Goal: Task Accomplishment & Management: Complete application form

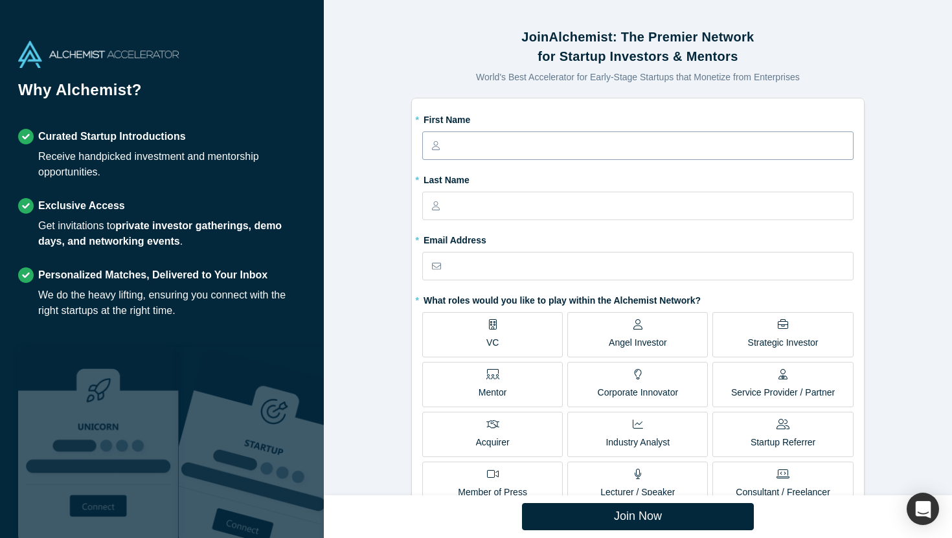
click at [521, 144] on input "text" at bounding box center [649, 145] width 405 height 27
type input "Blerina"
click at [511, 199] on input "text" at bounding box center [649, 205] width 405 height 27
type input "[PERSON_NAME]"
click at [494, 266] on input "text" at bounding box center [650, 266] width 403 height 27
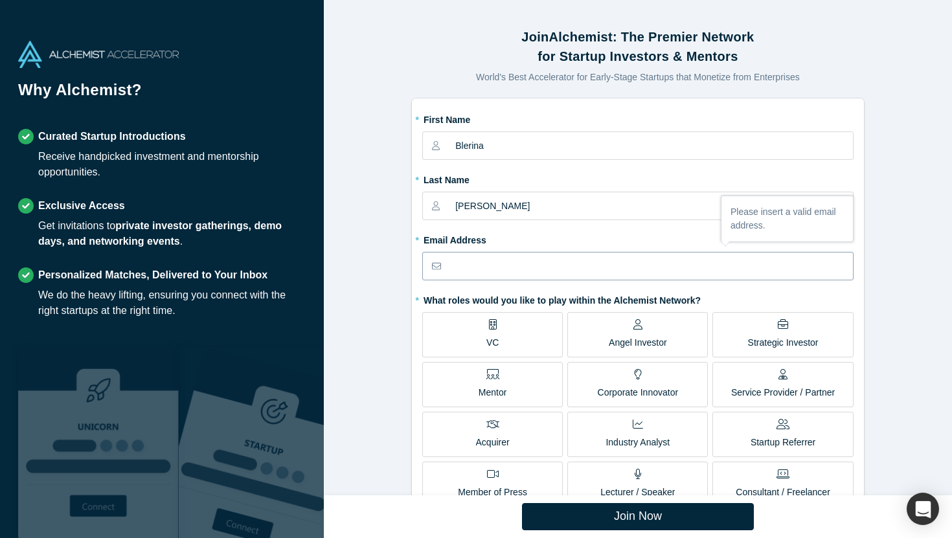
type input "[EMAIL_ADDRESS][DOMAIN_NAME]"
click at [650, 338] on p "Angel Investor" at bounding box center [638, 343] width 58 height 14
click at [0, 0] on input "Angel Investor" at bounding box center [0, 0] width 0 height 0
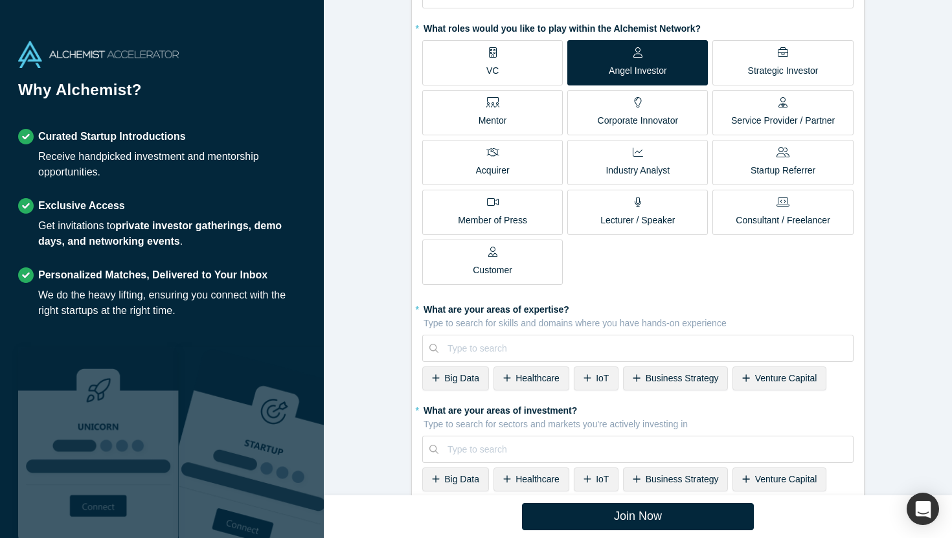
scroll to position [282, 0]
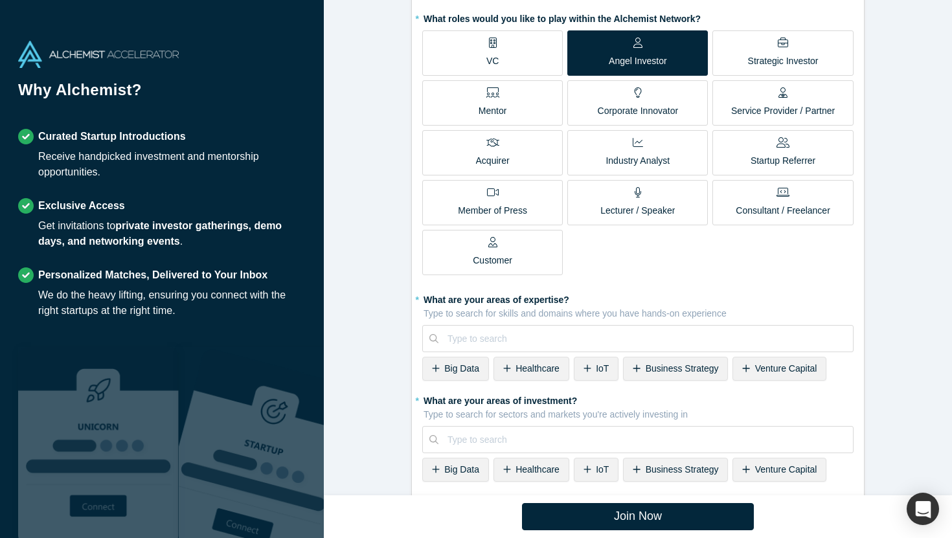
click at [665, 368] on span "Business Strategy" at bounding box center [682, 368] width 73 height 10
click at [453, 372] on span "Big Data" at bounding box center [461, 368] width 35 height 10
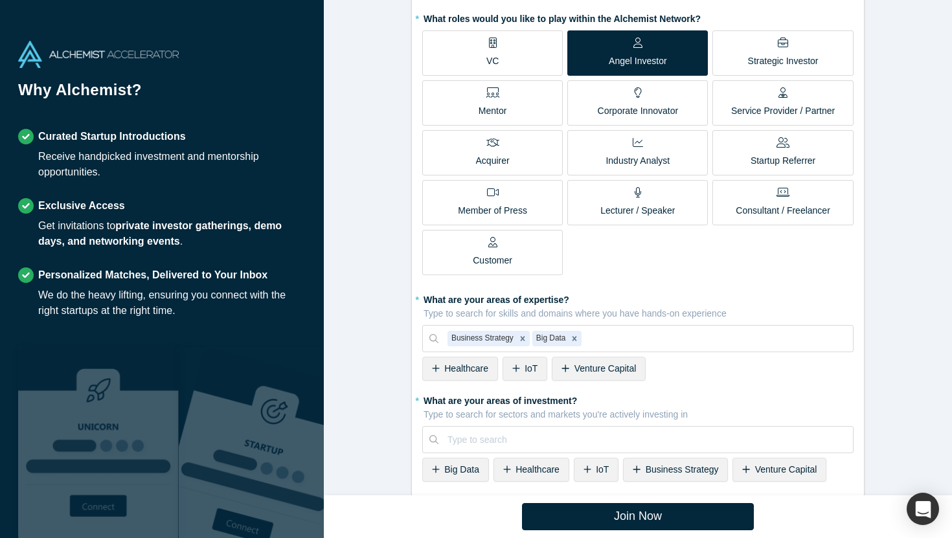
click at [528, 372] on span "IoT" at bounding box center [530, 368] width 13 height 10
click at [559, 370] on span "Venture Capital" at bounding box center [555, 368] width 62 height 10
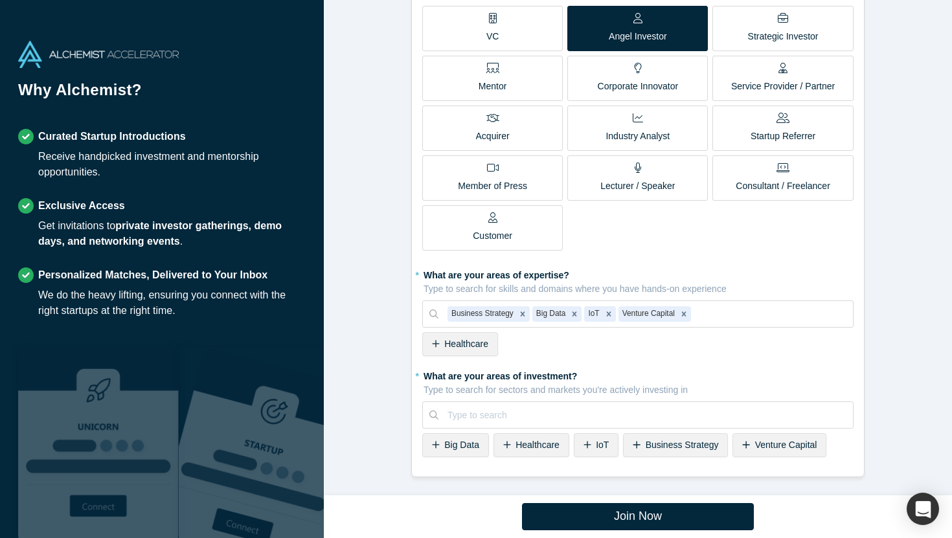
click at [701, 448] on span "Business Strategy" at bounding box center [682, 445] width 73 height 10
click at [596, 443] on span "IoT" at bounding box center [602, 445] width 13 height 10
click at [459, 445] on span "Big Data" at bounding box center [461, 445] width 35 height 10
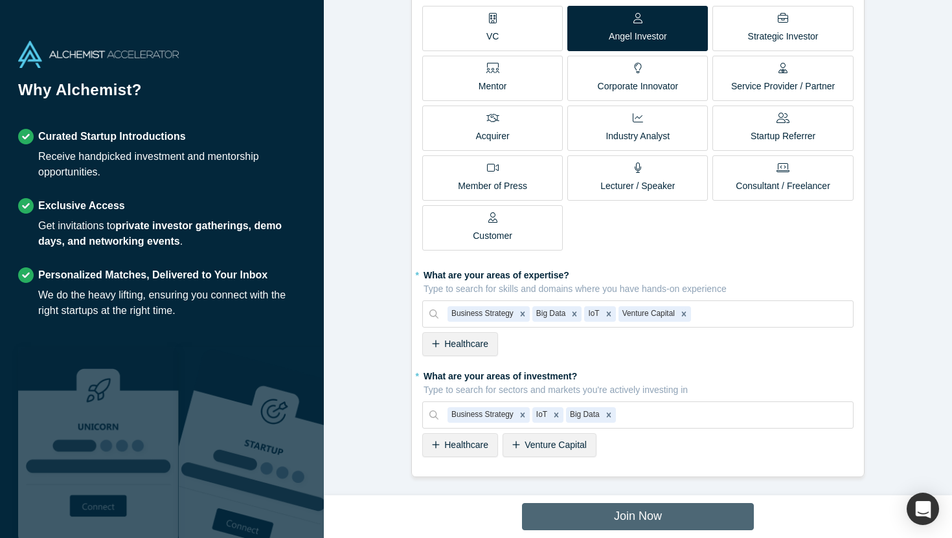
click at [647, 517] on button "Join Now" at bounding box center [638, 516] width 232 height 27
